Goal: Transaction & Acquisition: Purchase product/service

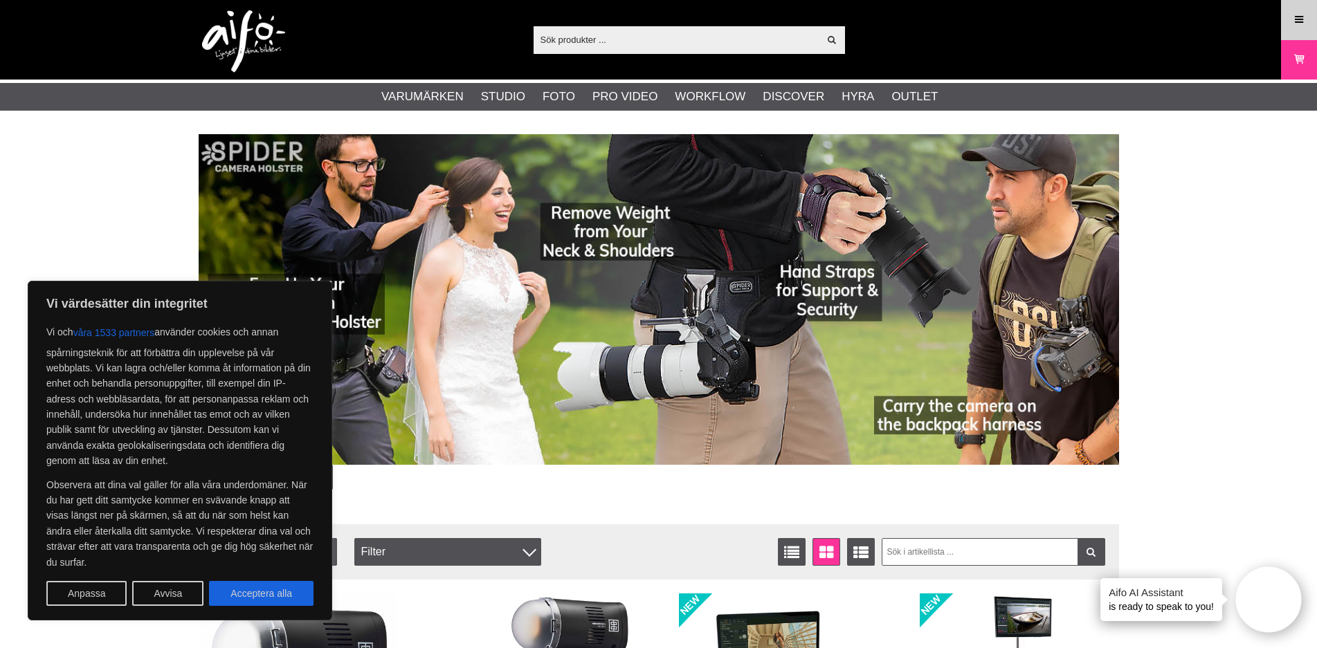
click at [1298, 15] on icon at bounding box center [1298, 19] width 12 height 15
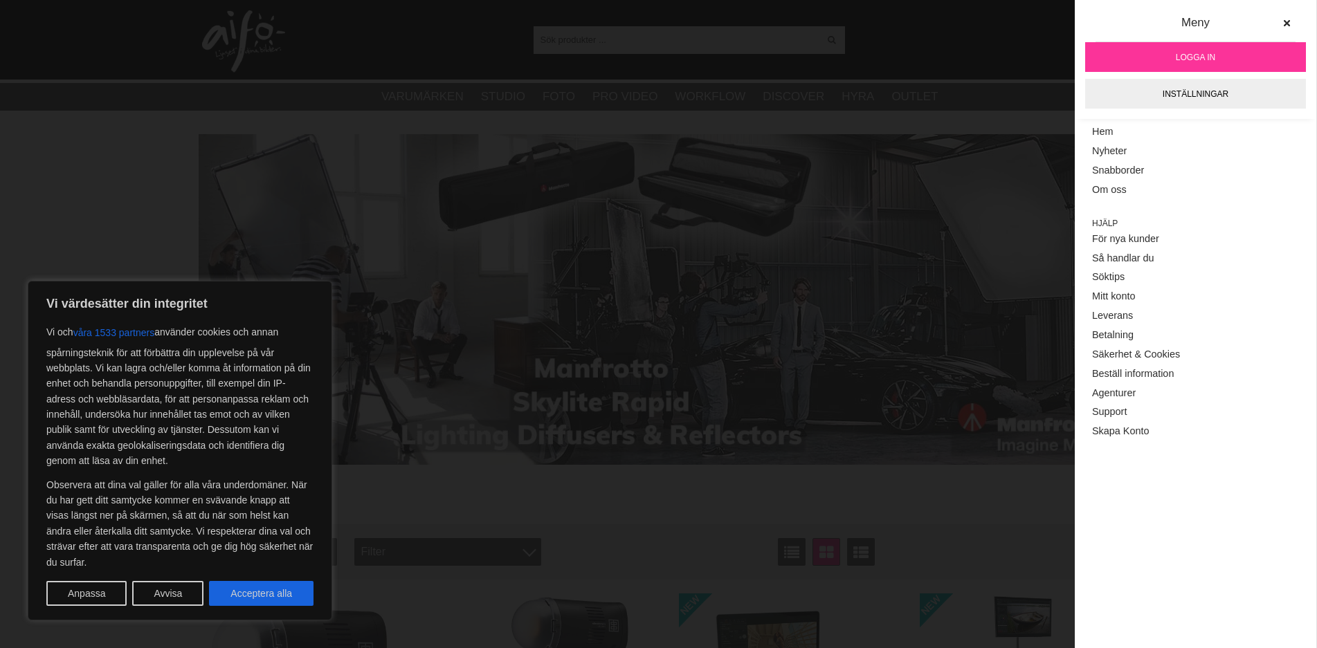
click at [1190, 59] on span "Logga in" at bounding box center [1194, 57] width 39 height 12
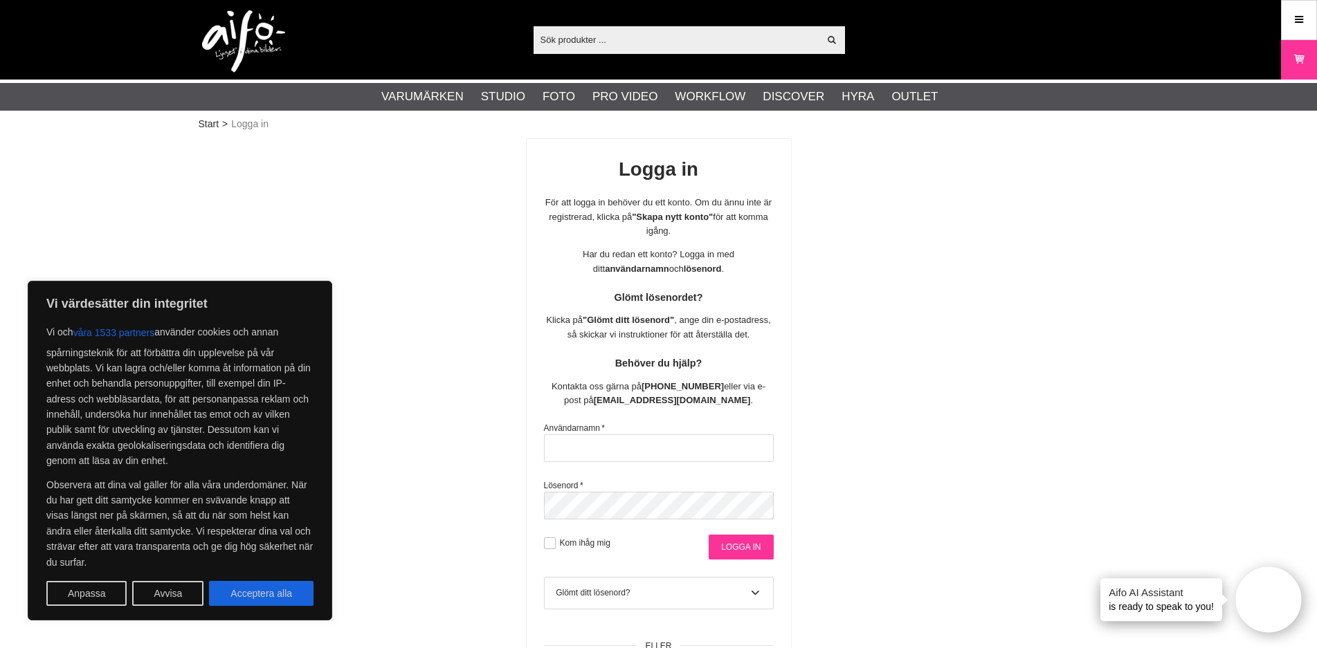
type input "tunabro"
click at [735, 554] on input "Logga in" at bounding box center [740, 547] width 64 height 25
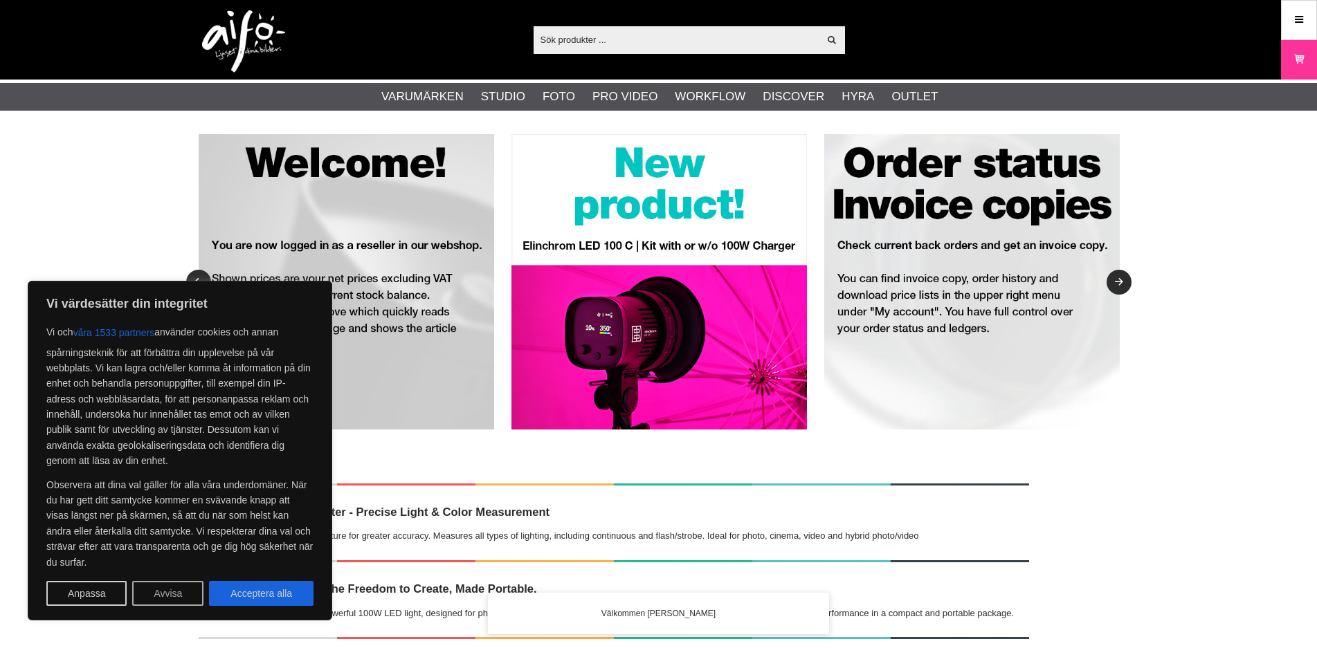
click at [156, 589] on button "Avvisa" at bounding box center [167, 593] width 71 height 25
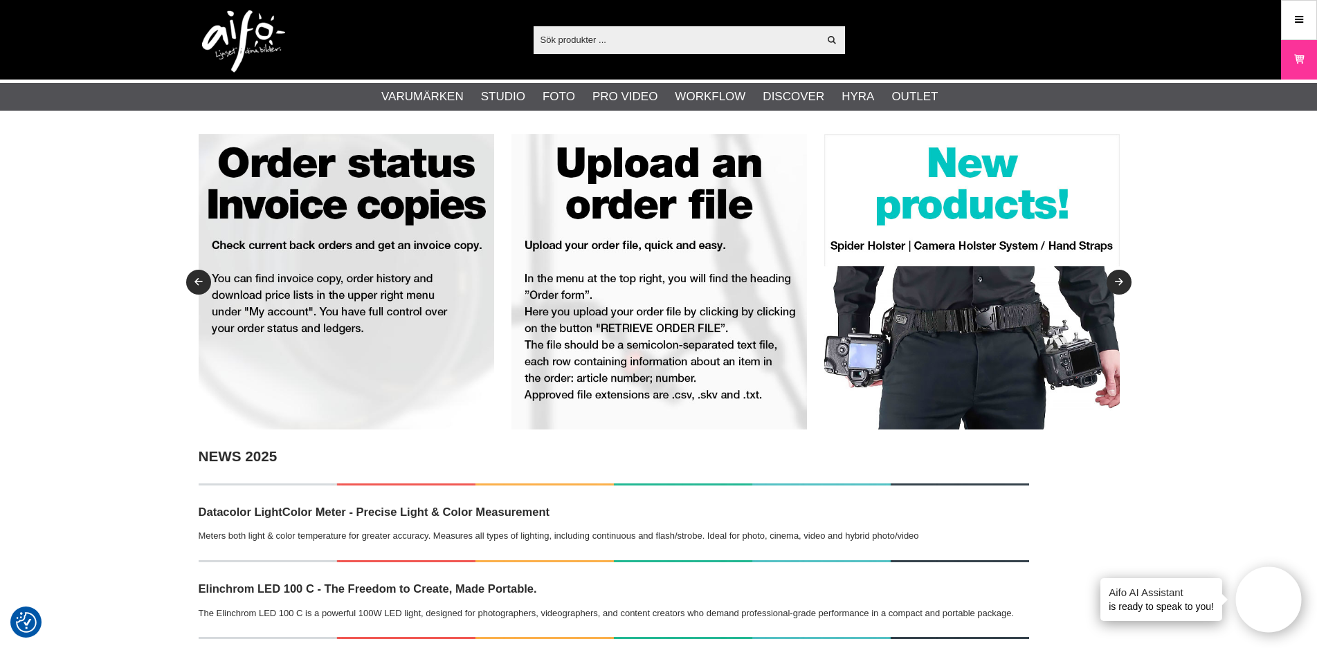
click at [623, 38] on input "text" at bounding box center [676, 39] width 286 height 21
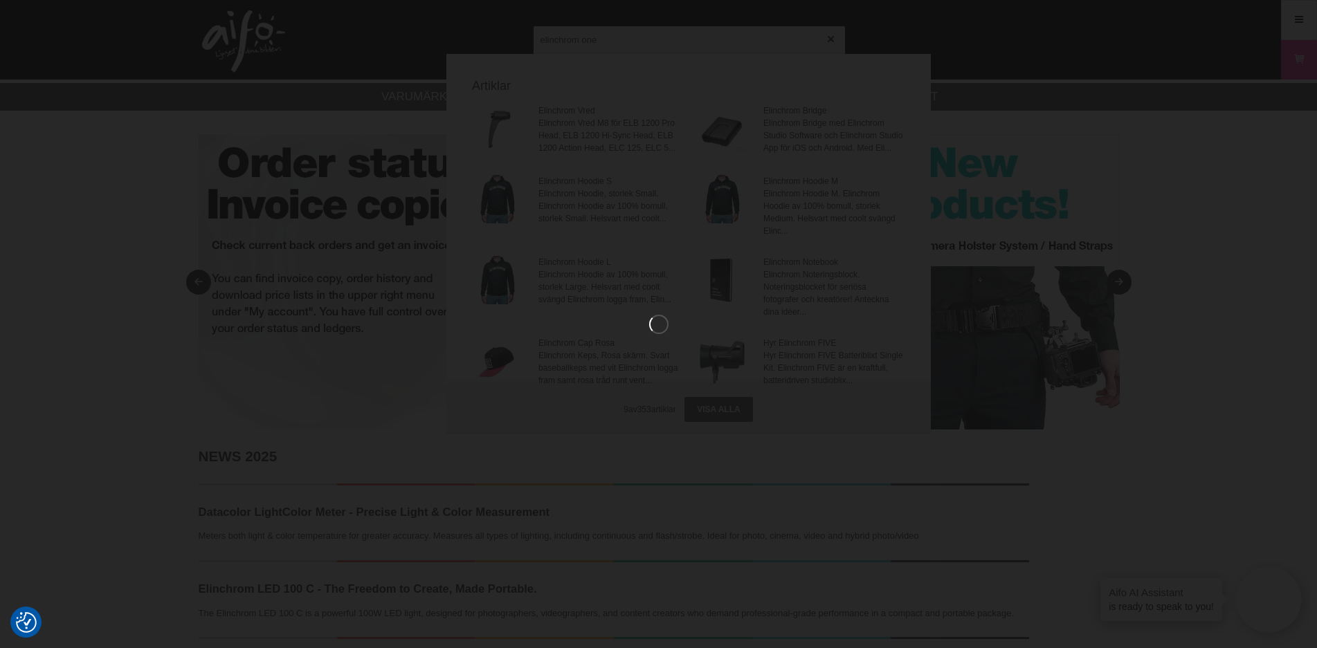
type input "elinchrom one"
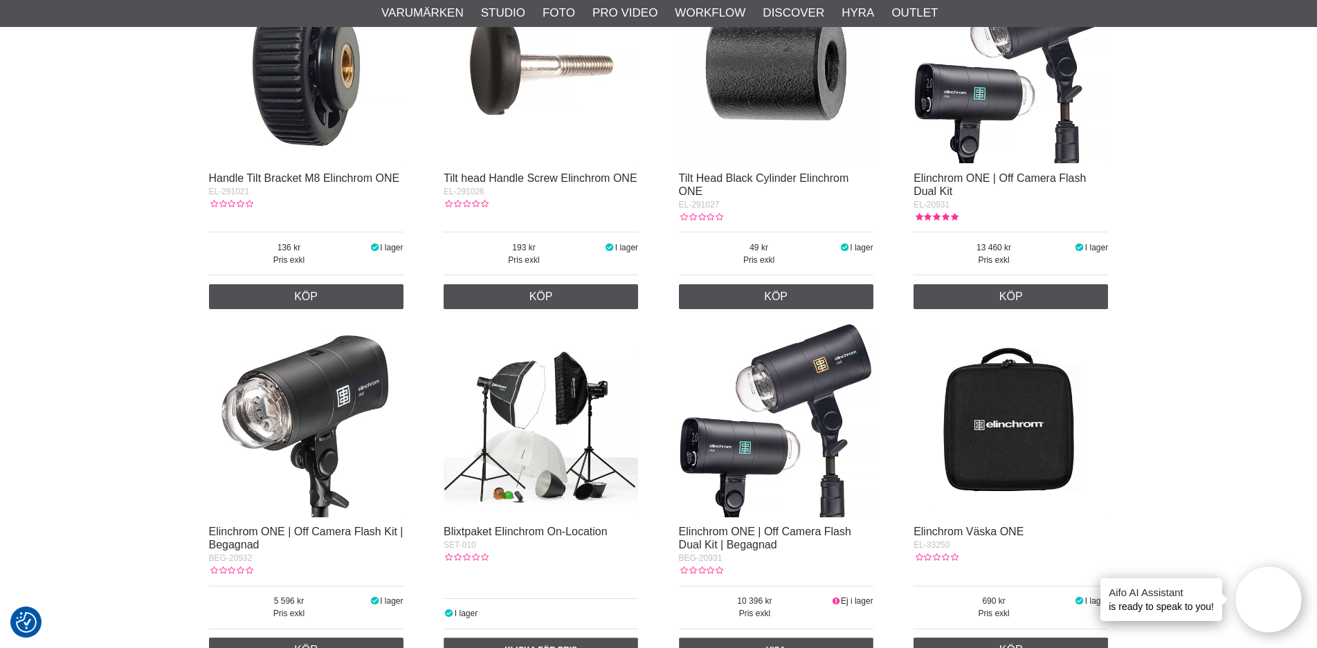
scroll to position [726, 0]
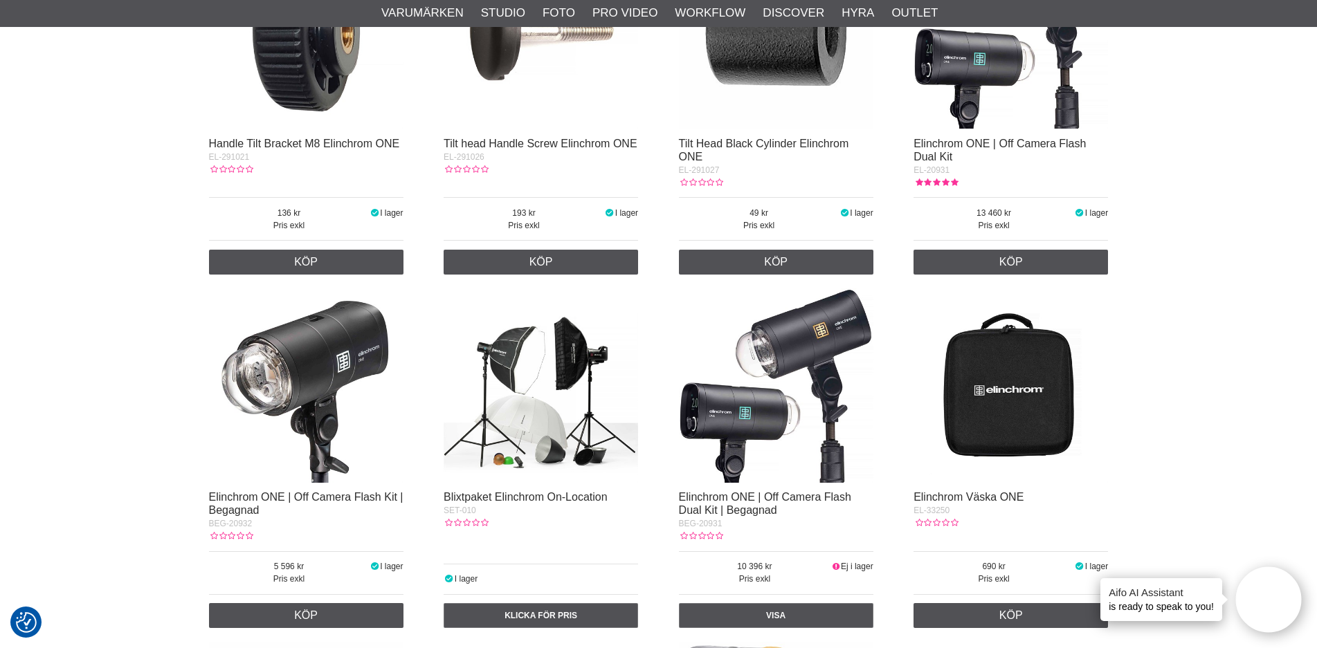
click at [298, 365] on img at bounding box center [306, 385] width 194 height 194
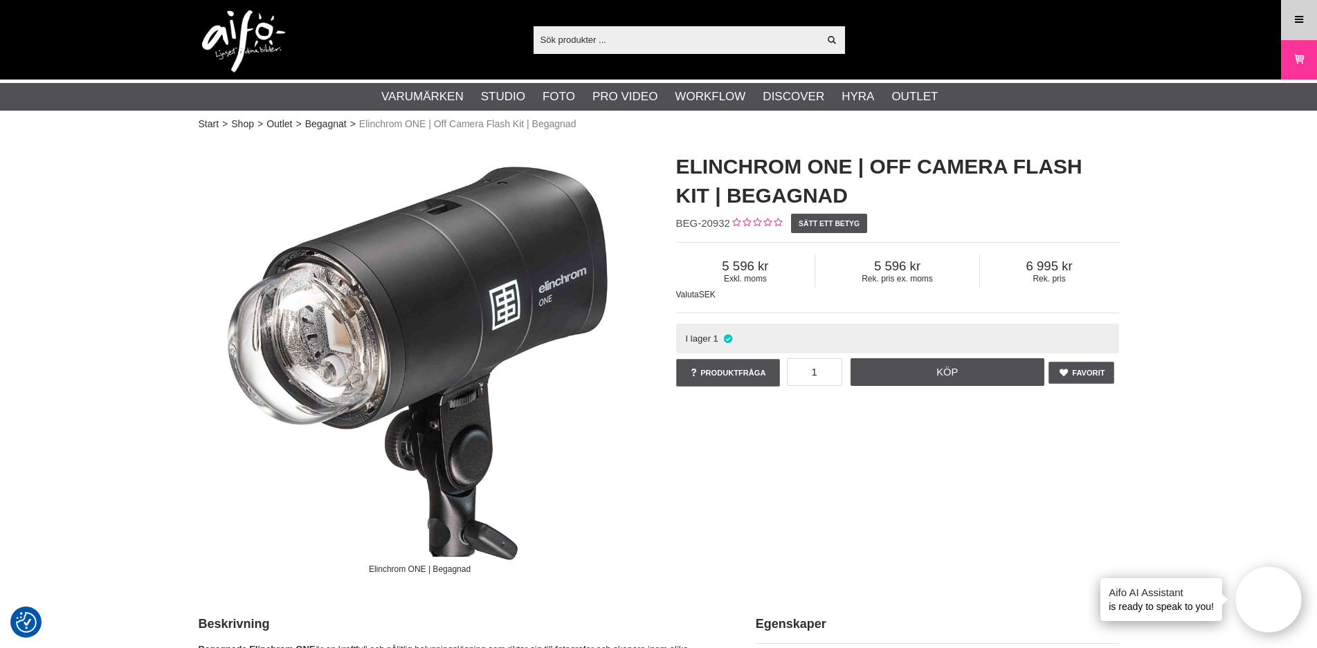
click at [1292, 25] on icon at bounding box center [1298, 19] width 12 height 15
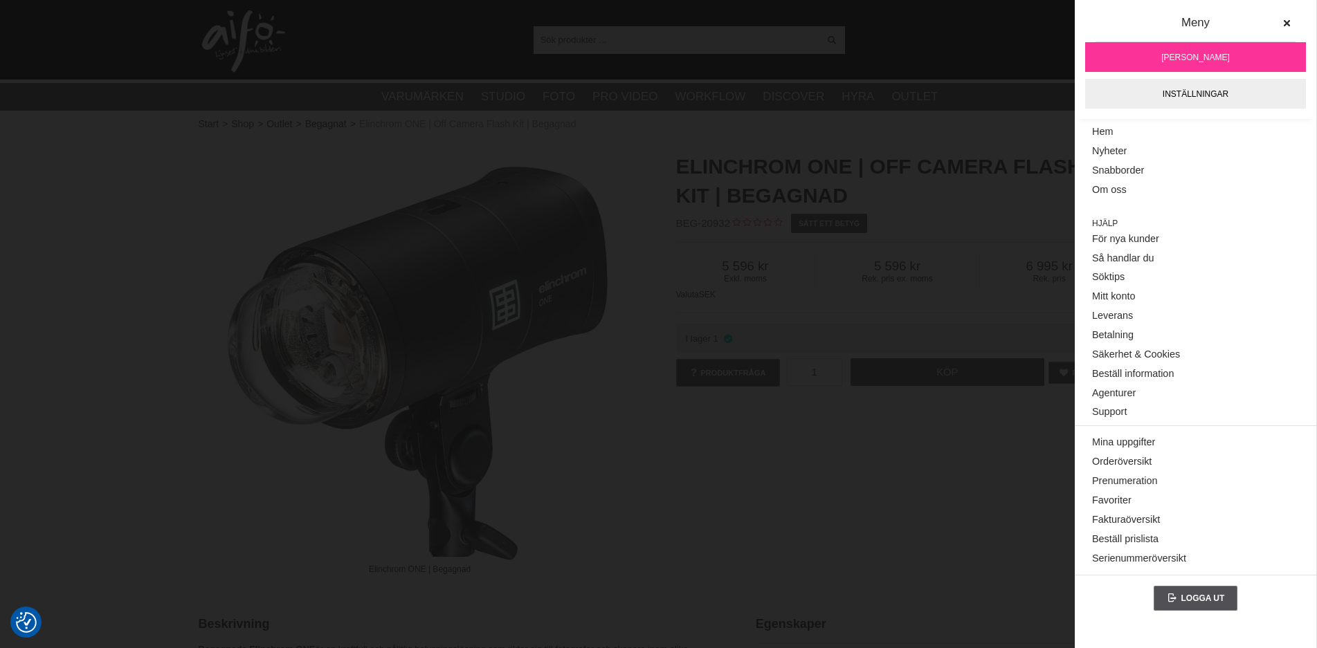
click at [611, 163] on img at bounding box center [420, 359] width 443 height 443
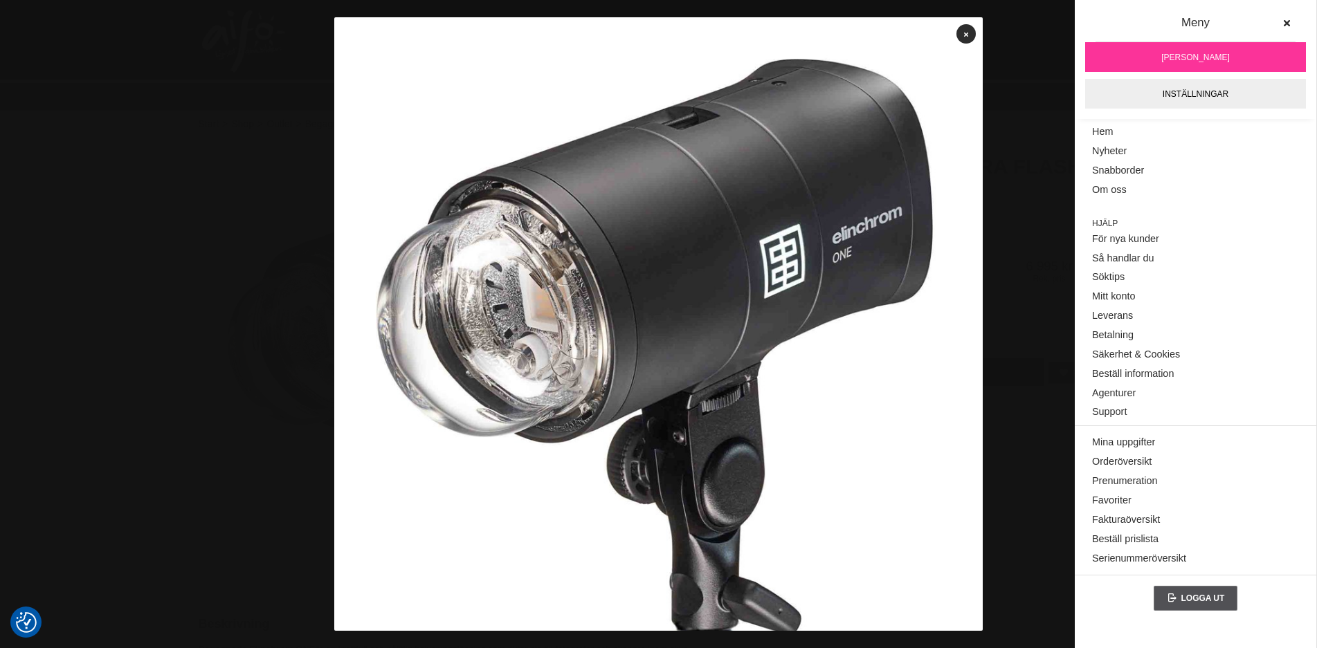
click at [611, 163] on img at bounding box center [658, 341] width 648 height 648
click at [266, 200] on div at bounding box center [658, 324] width 1317 height 648
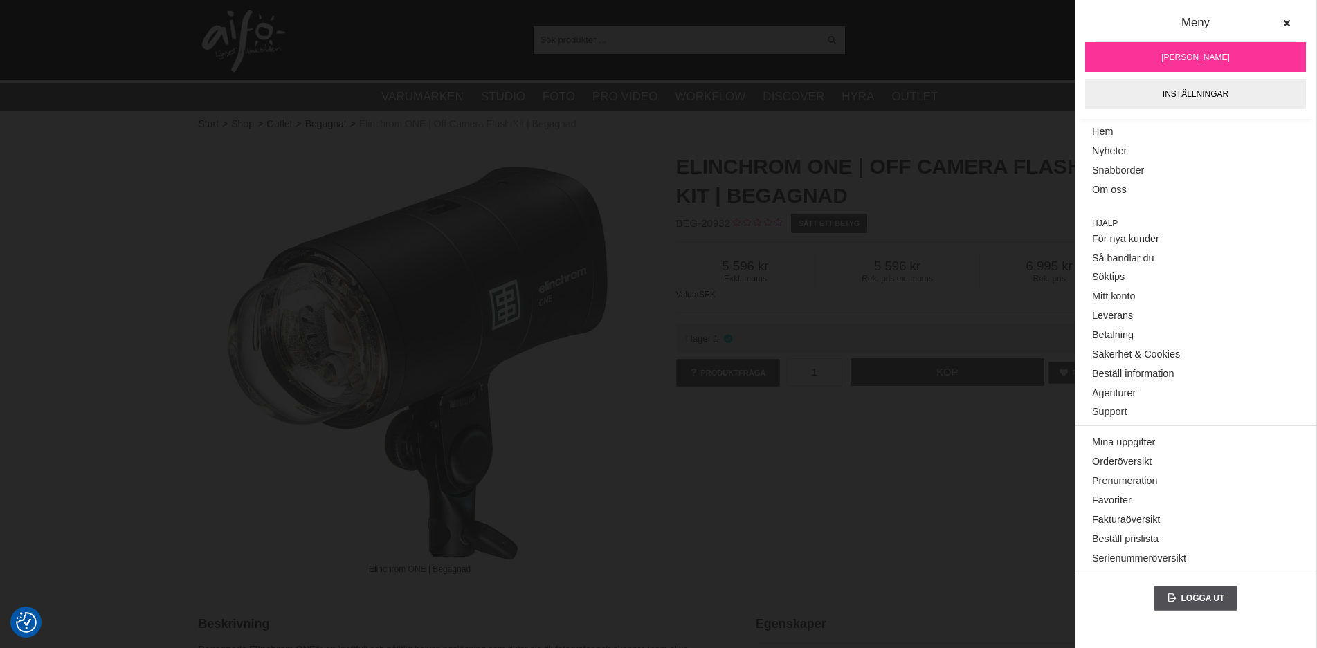
click at [674, 154] on div "Elinchrom ONE | Off Camera Flash Kit | Begagnad BEG-20932 Sätt ett betyg Exkl. …" at bounding box center [897, 270] width 477 height 265
click at [1287, 24] on icon at bounding box center [1286, 24] width 10 height 10
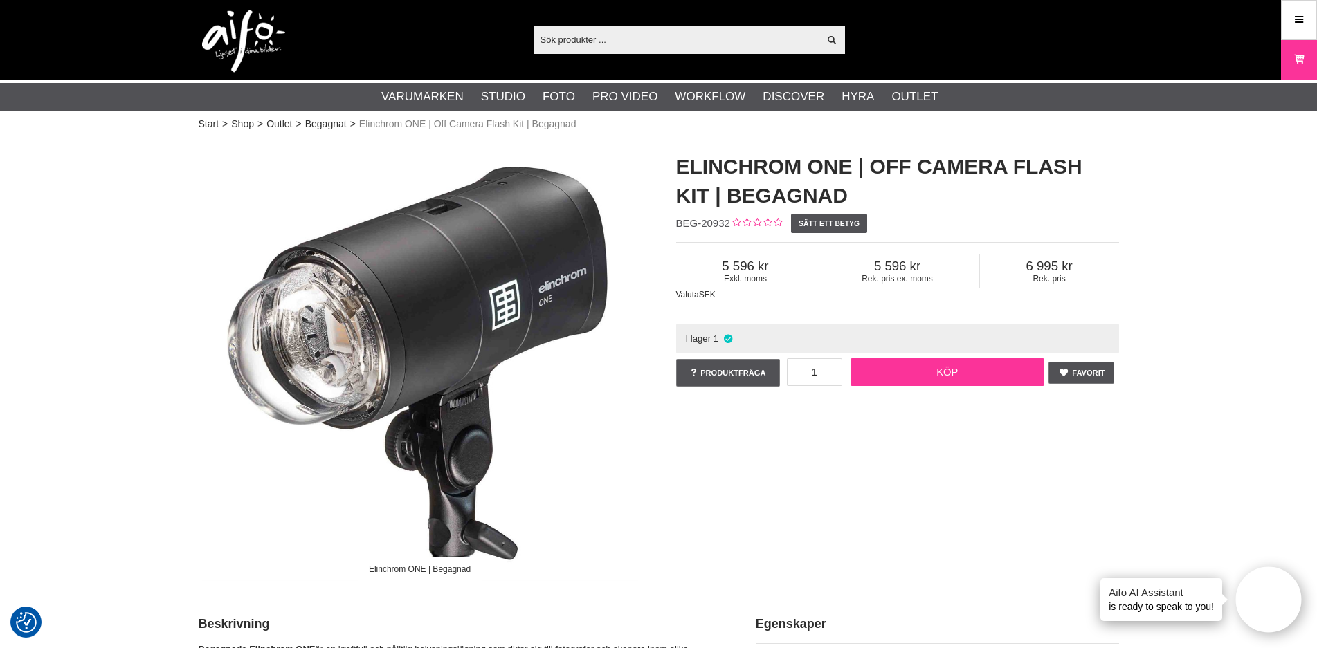
click at [946, 376] on link "Köp" at bounding box center [947, 372] width 194 height 28
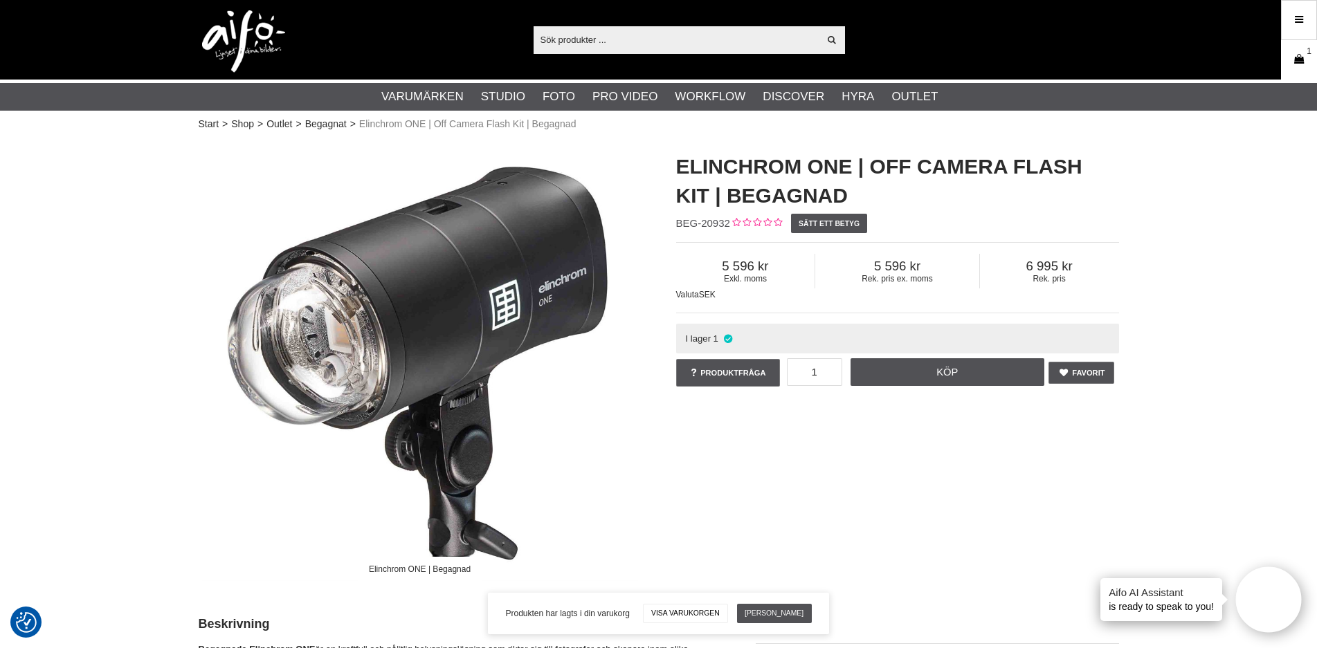
click at [1292, 57] on icon at bounding box center [1299, 59] width 14 height 15
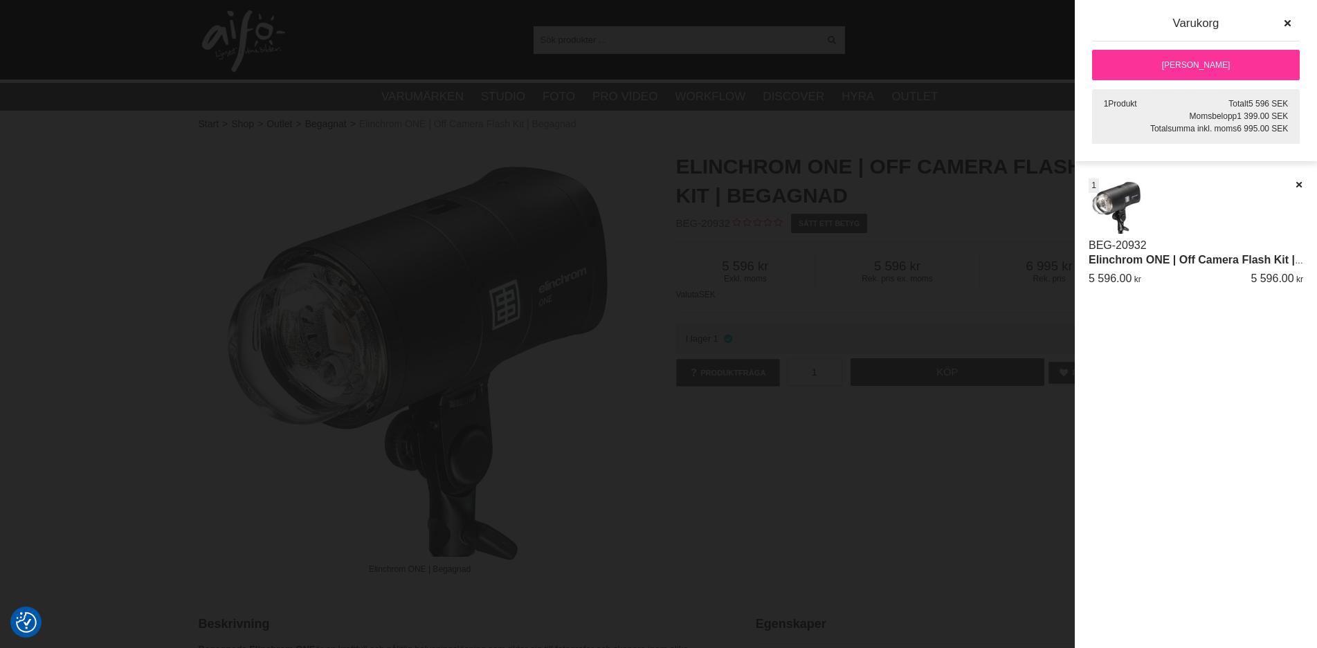
click at [1233, 67] on link "[PERSON_NAME]" at bounding box center [1196, 65] width 208 height 30
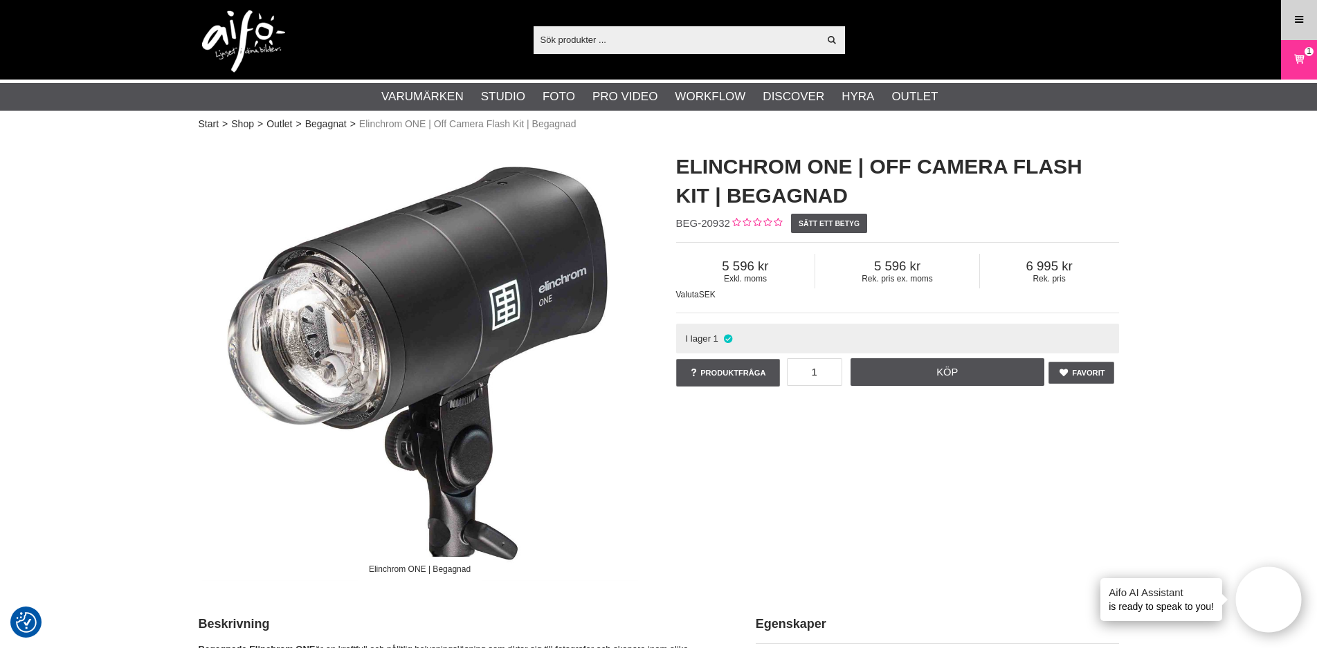
click at [1297, 18] on icon at bounding box center [1298, 19] width 12 height 15
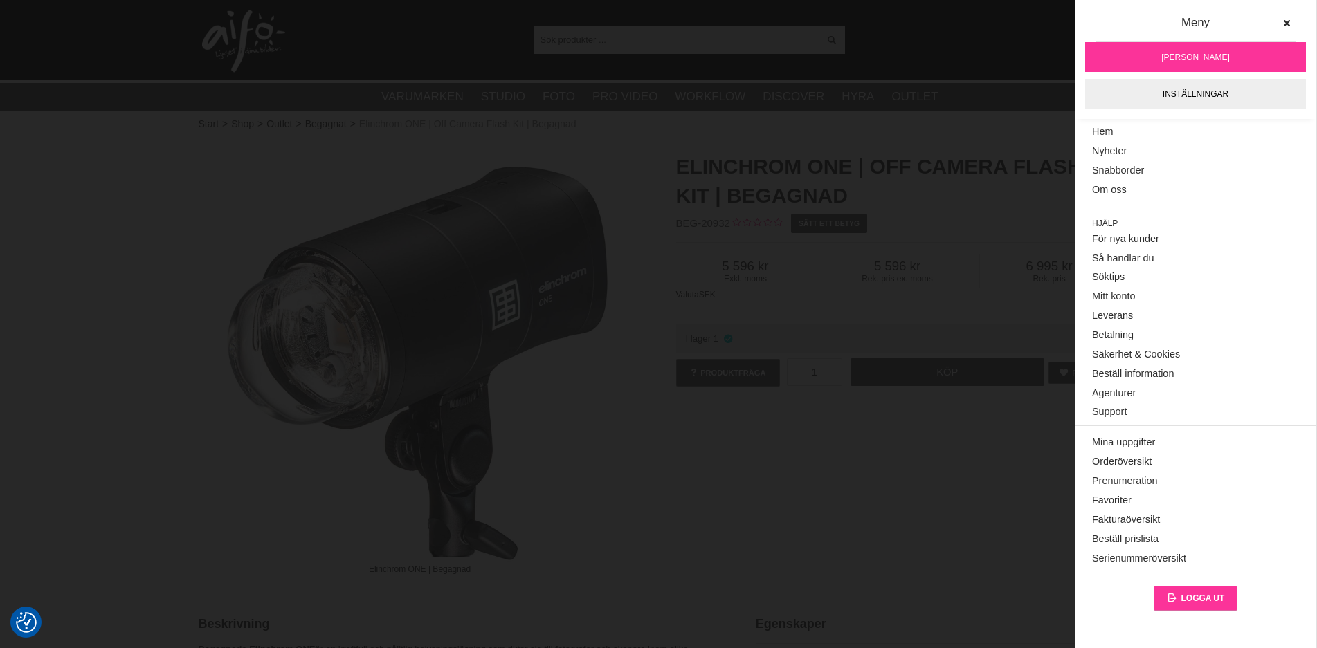
click at [1210, 601] on span "Logga ut" at bounding box center [1202, 599] width 44 height 10
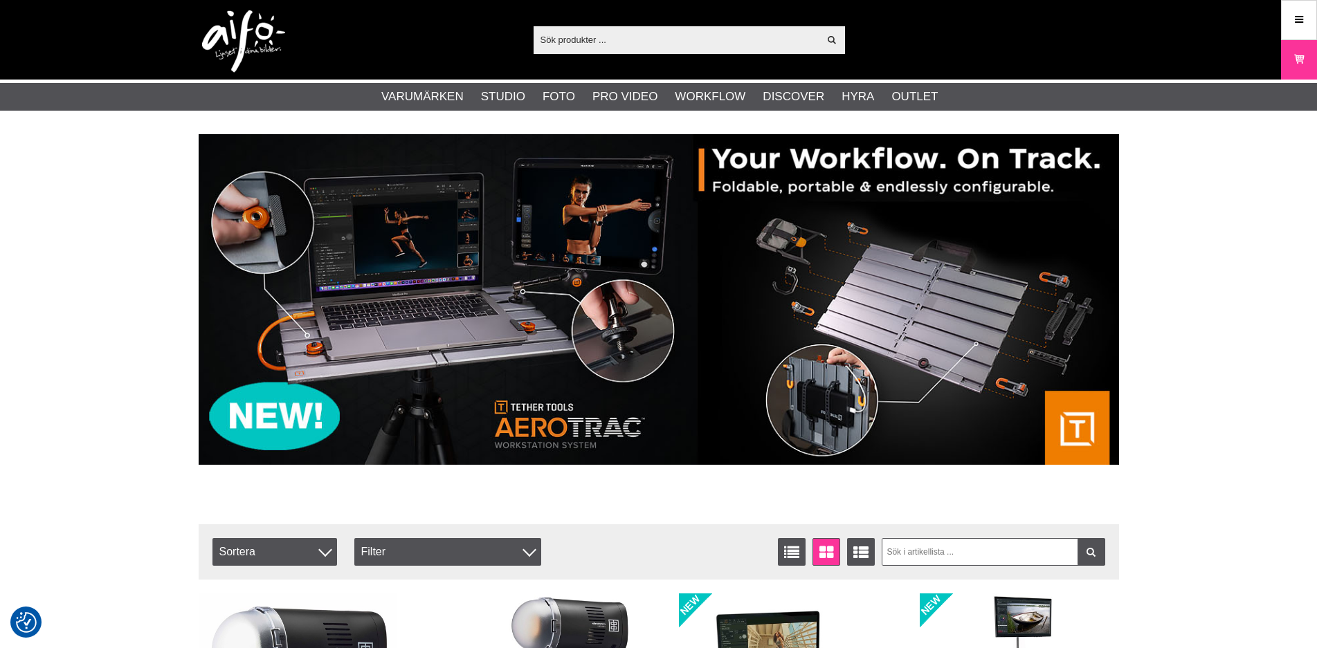
click at [628, 52] on div "Visa alla" at bounding box center [688, 40] width 311 height 28
click at [643, 32] on input "text" at bounding box center [676, 39] width 286 height 21
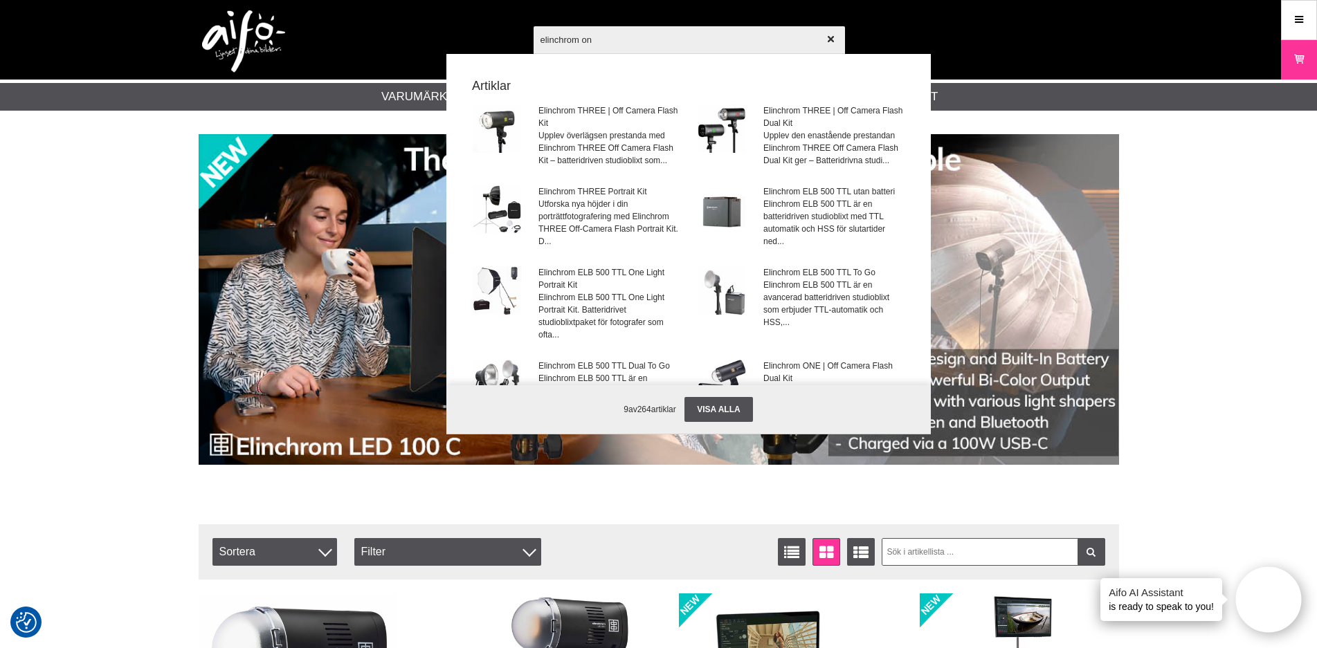
type input "elinchrom one"
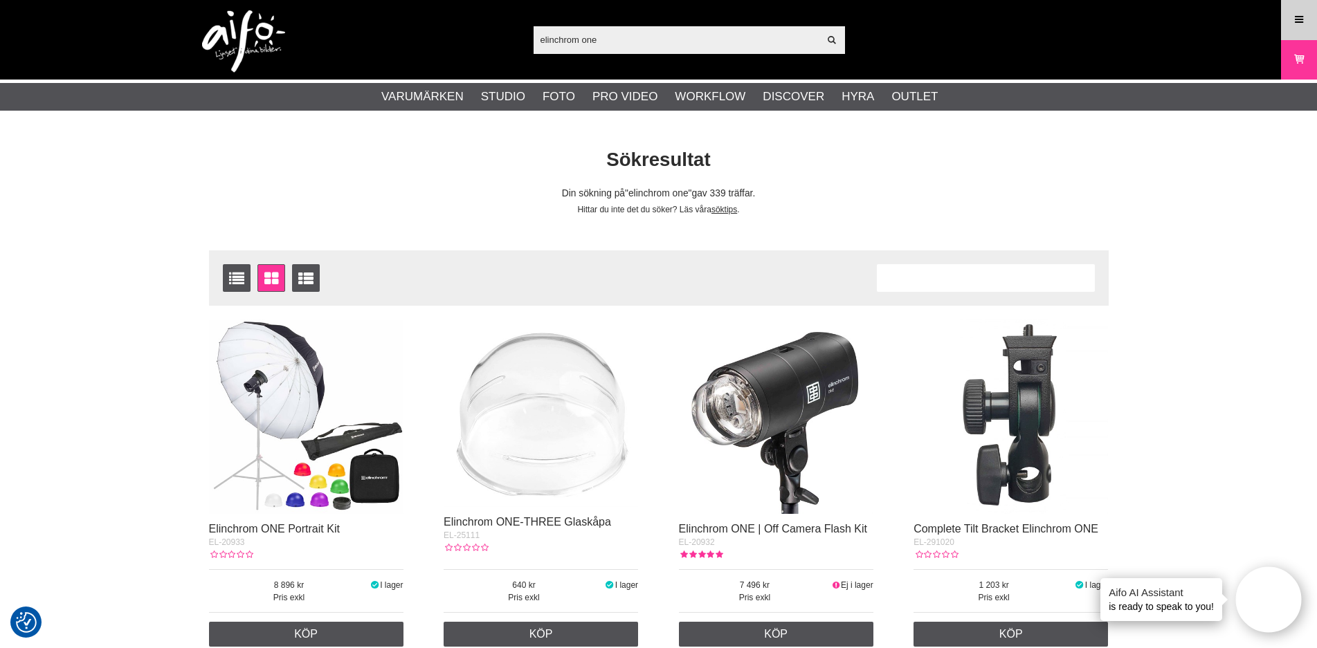
click at [1304, 24] on icon at bounding box center [1298, 19] width 12 height 15
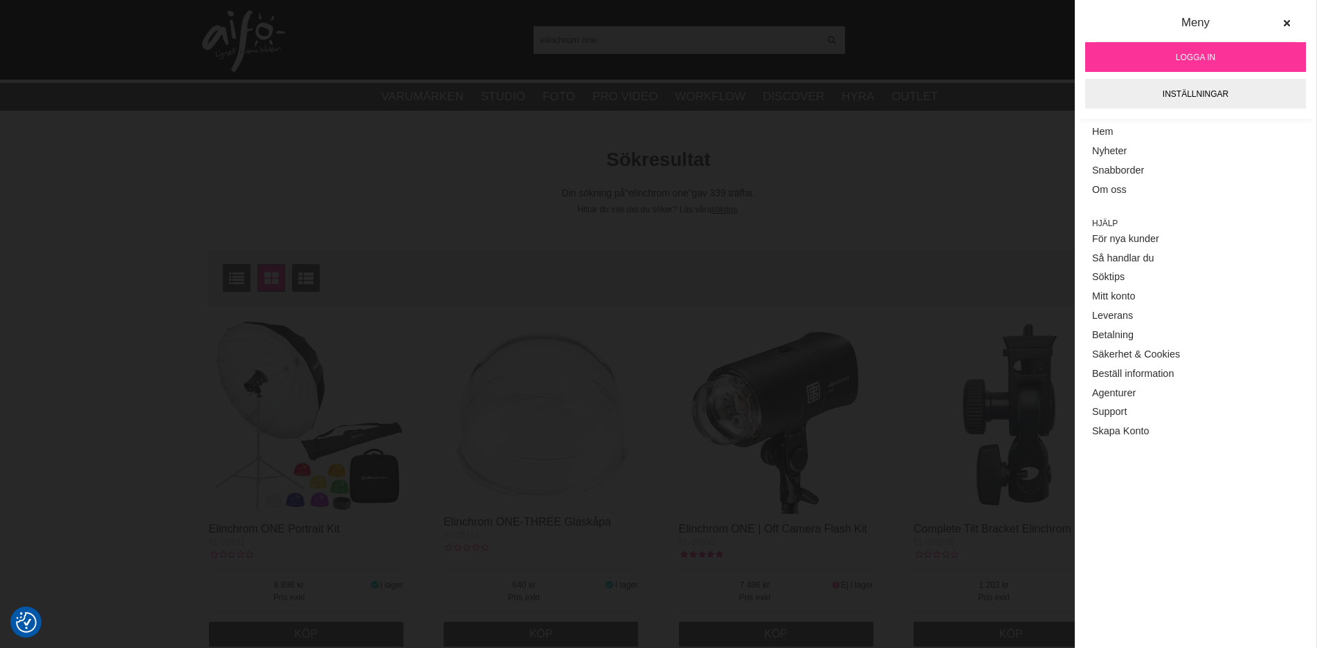
click at [1179, 61] on span "Logga in" at bounding box center [1194, 57] width 39 height 12
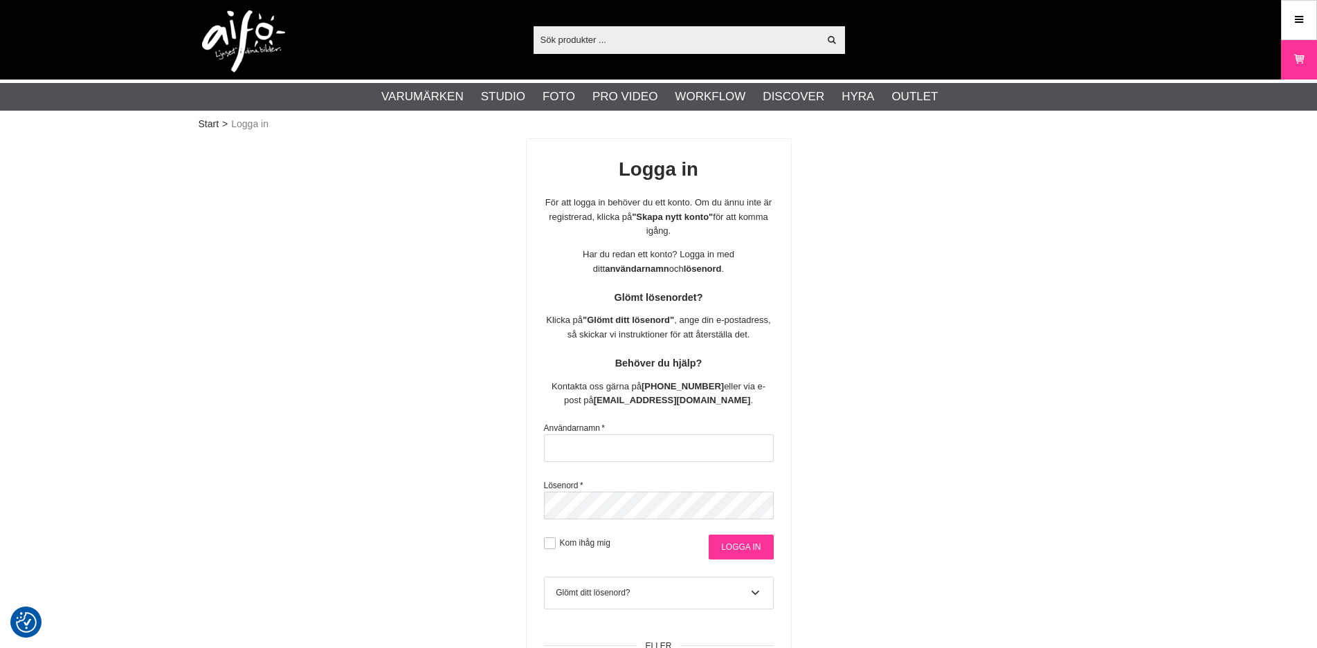
type input "tunabro"
click at [740, 543] on input "Logga in" at bounding box center [740, 547] width 64 height 25
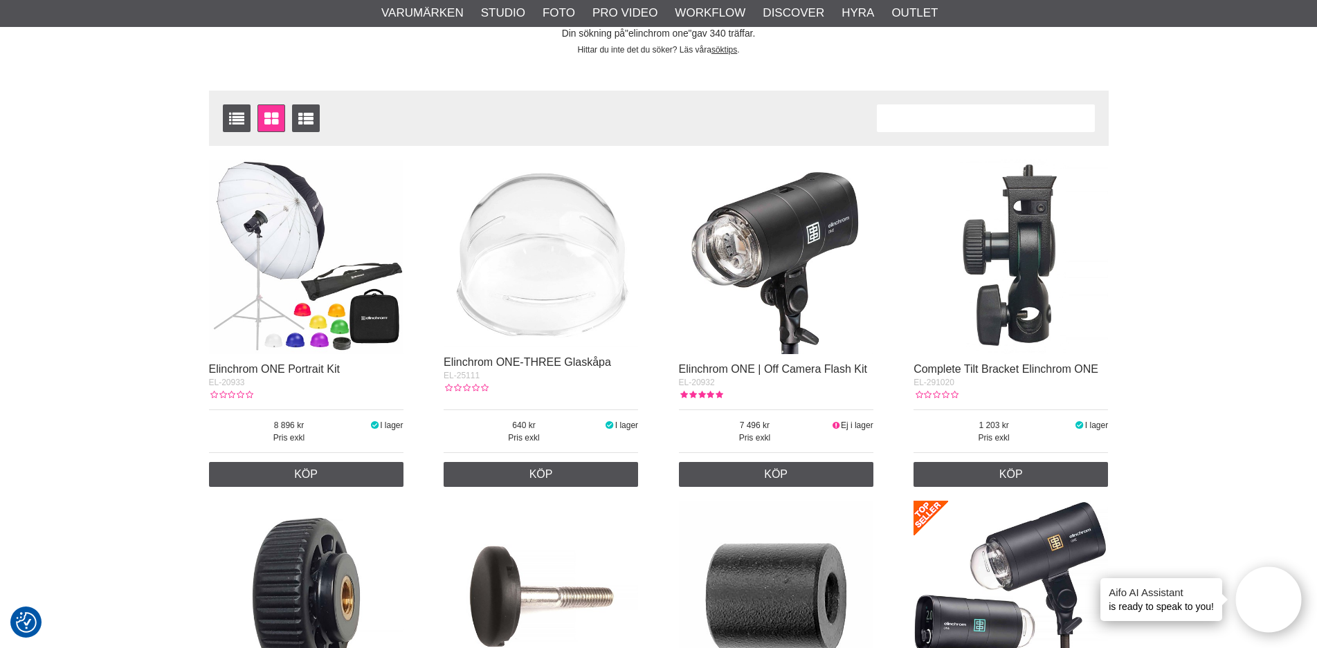
scroll to position [242, 0]
